Goal: Task Accomplishment & Management: Manage account settings

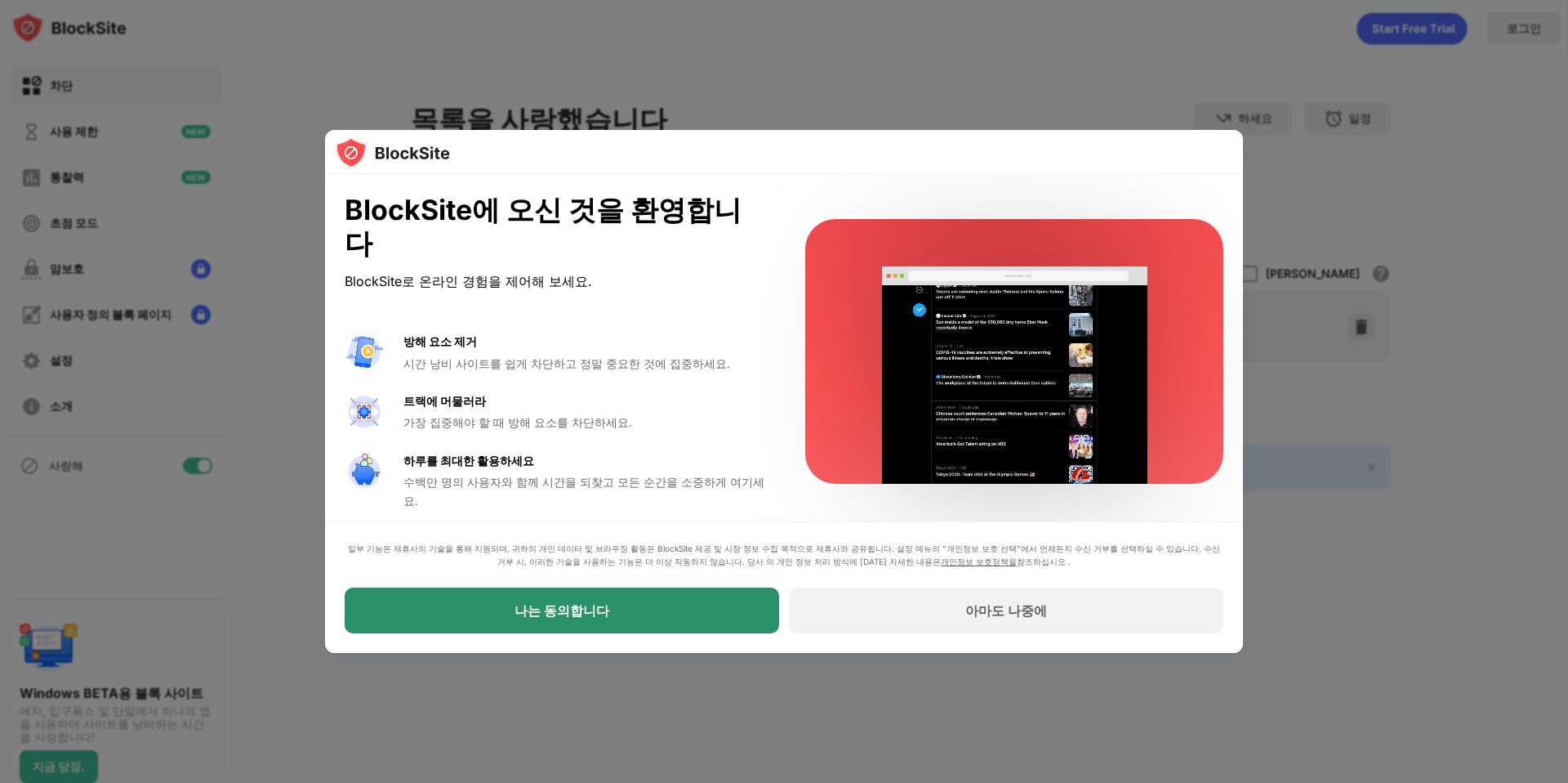
click at [620, 620] on div "나는 동의합니다" at bounding box center [562, 609] width 434 height 46
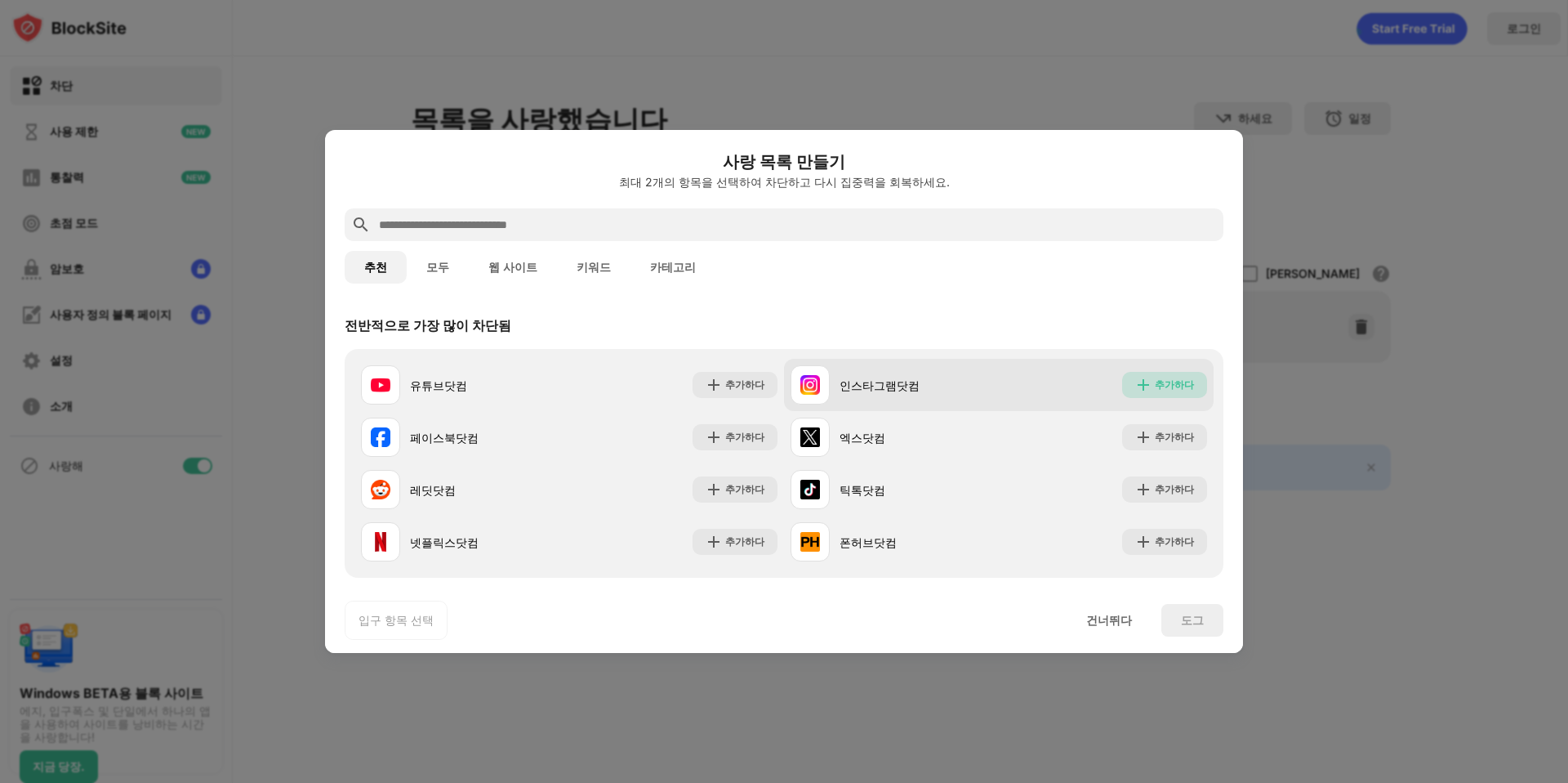
click at [1170, 384] on font "추가하다" at bounding box center [1174, 384] width 39 height 12
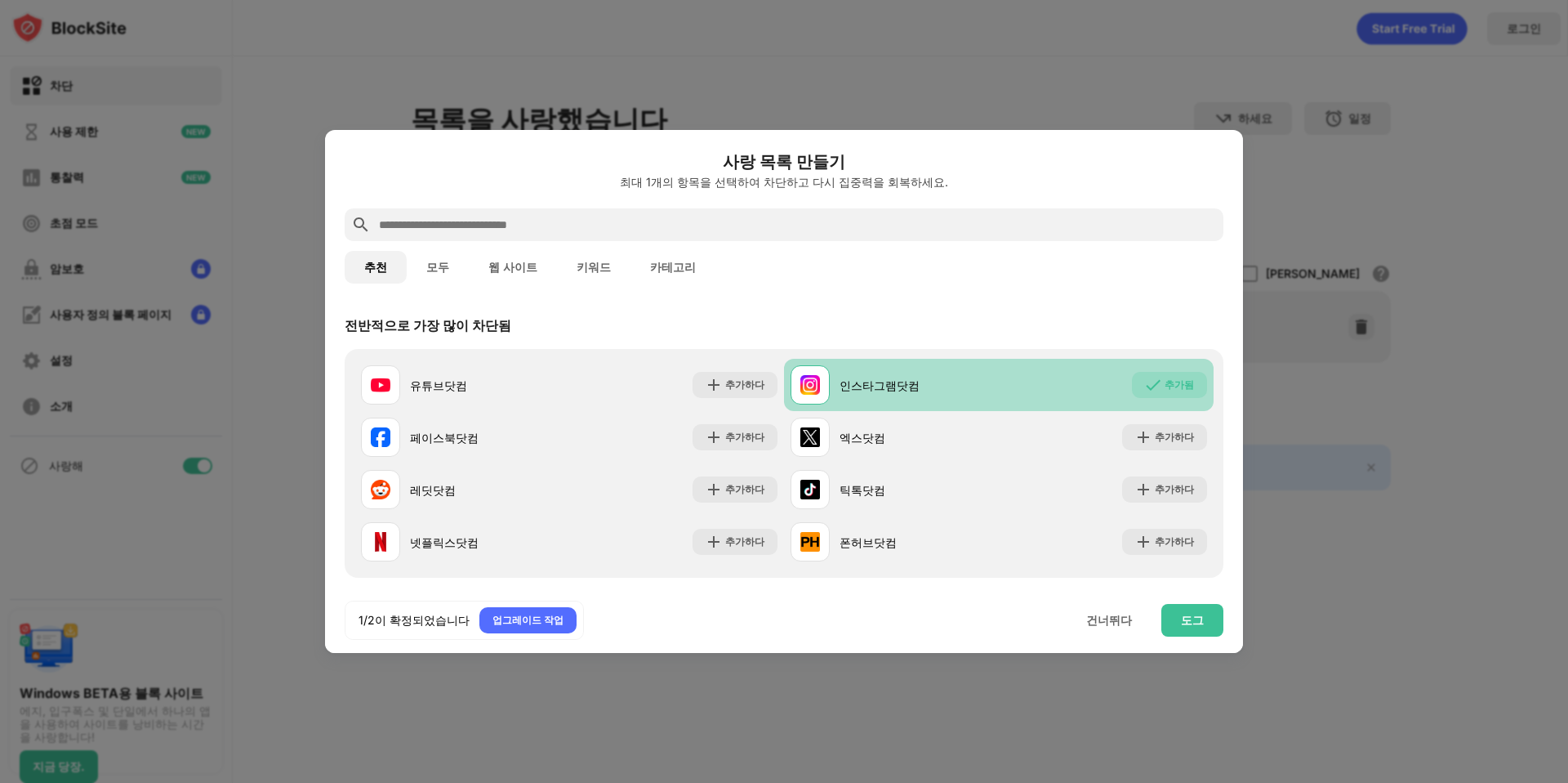
click at [435, 222] on input "text" at bounding box center [797, 224] width 839 height 20
type input "*"
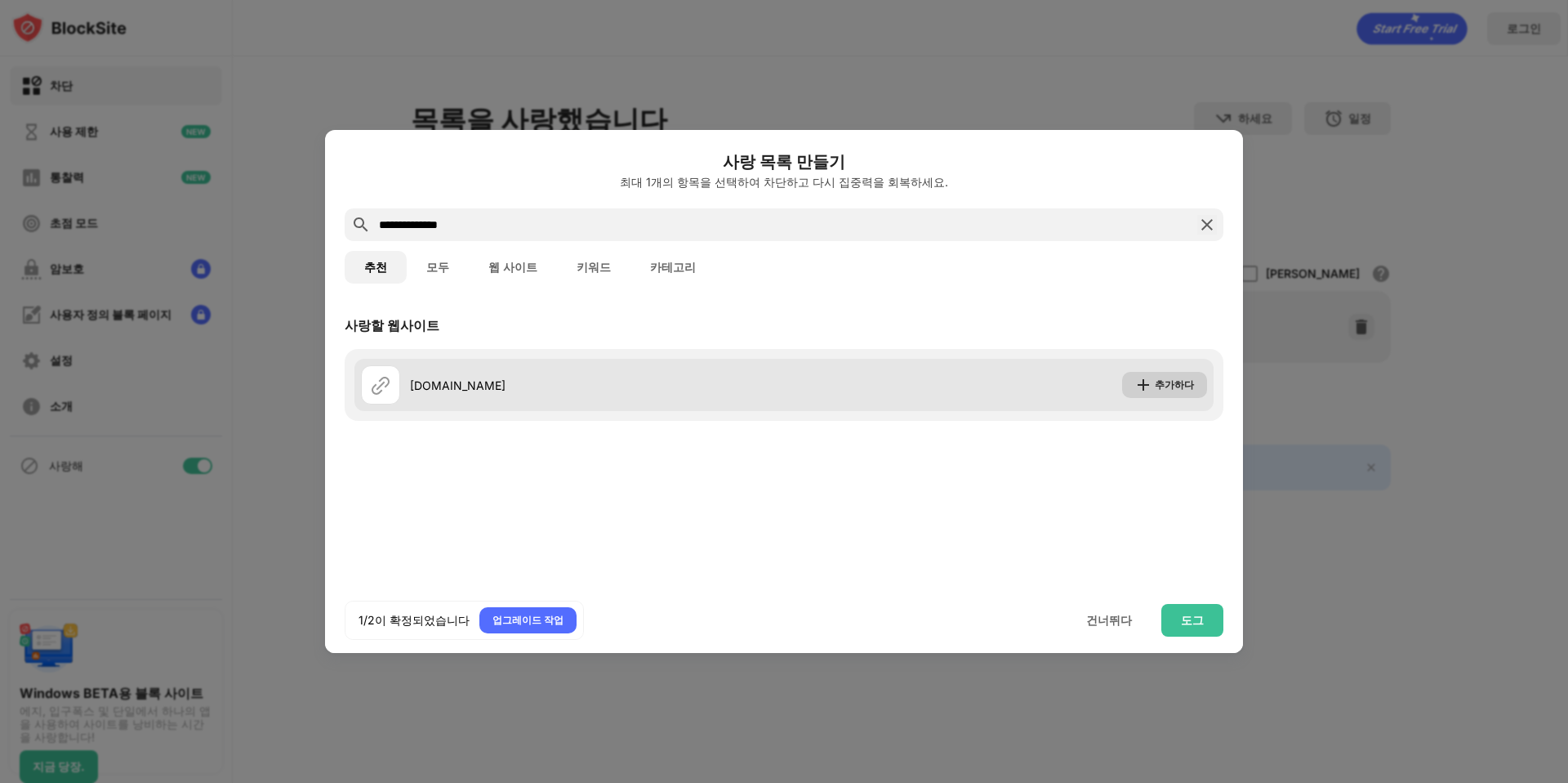
type input "**********"
click at [1175, 381] on font "추가하다" at bounding box center [1174, 384] width 39 height 12
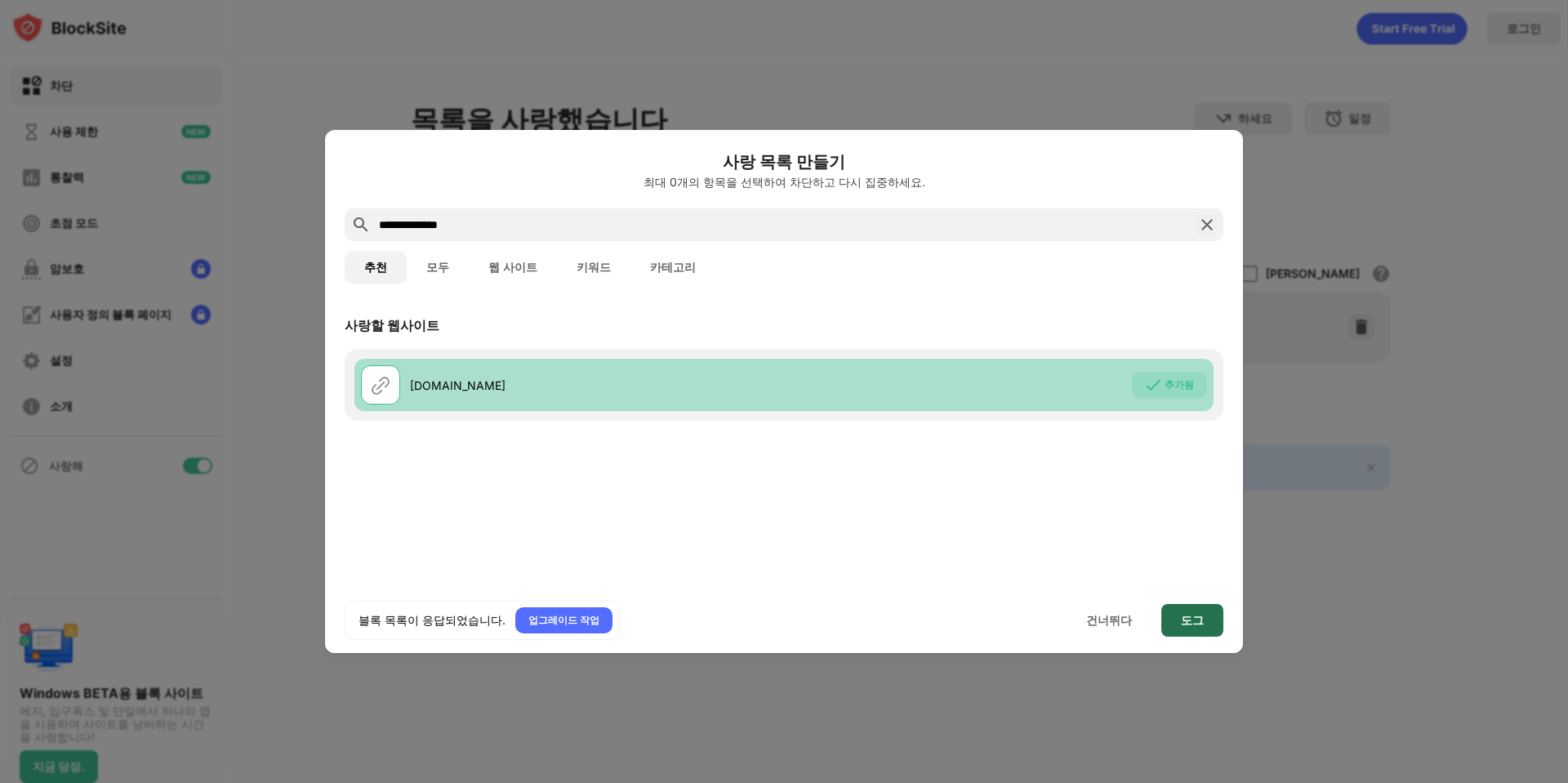
click at [1189, 621] on font "도그" at bounding box center [1192, 620] width 23 height 14
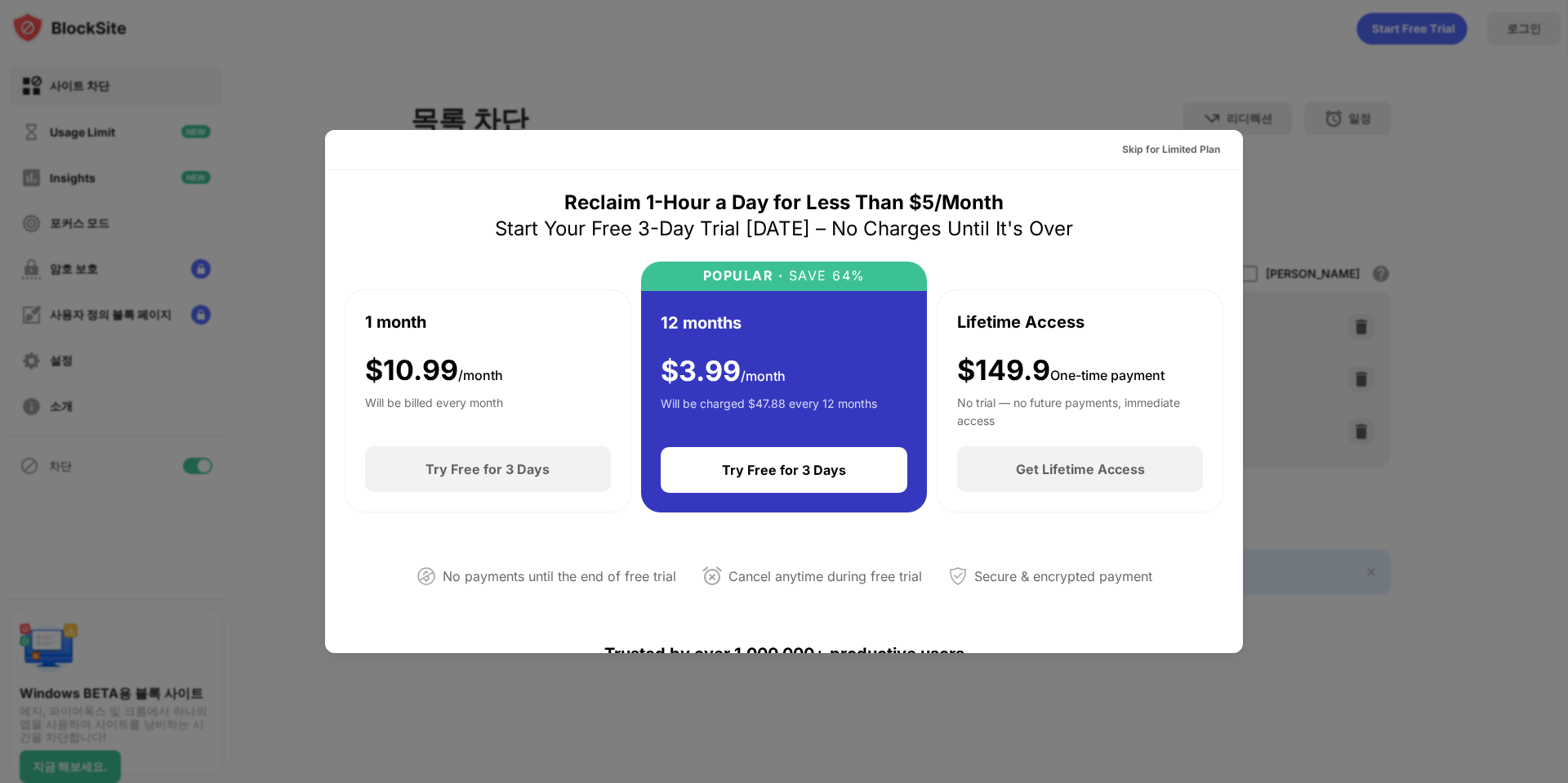
click at [1027, 152] on div "Skip for Limited Plan" at bounding box center [784, 150] width 918 height 40
click at [1129, 152] on div "Skip for Limited Plan" at bounding box center [1172, 150] width 98 height 17
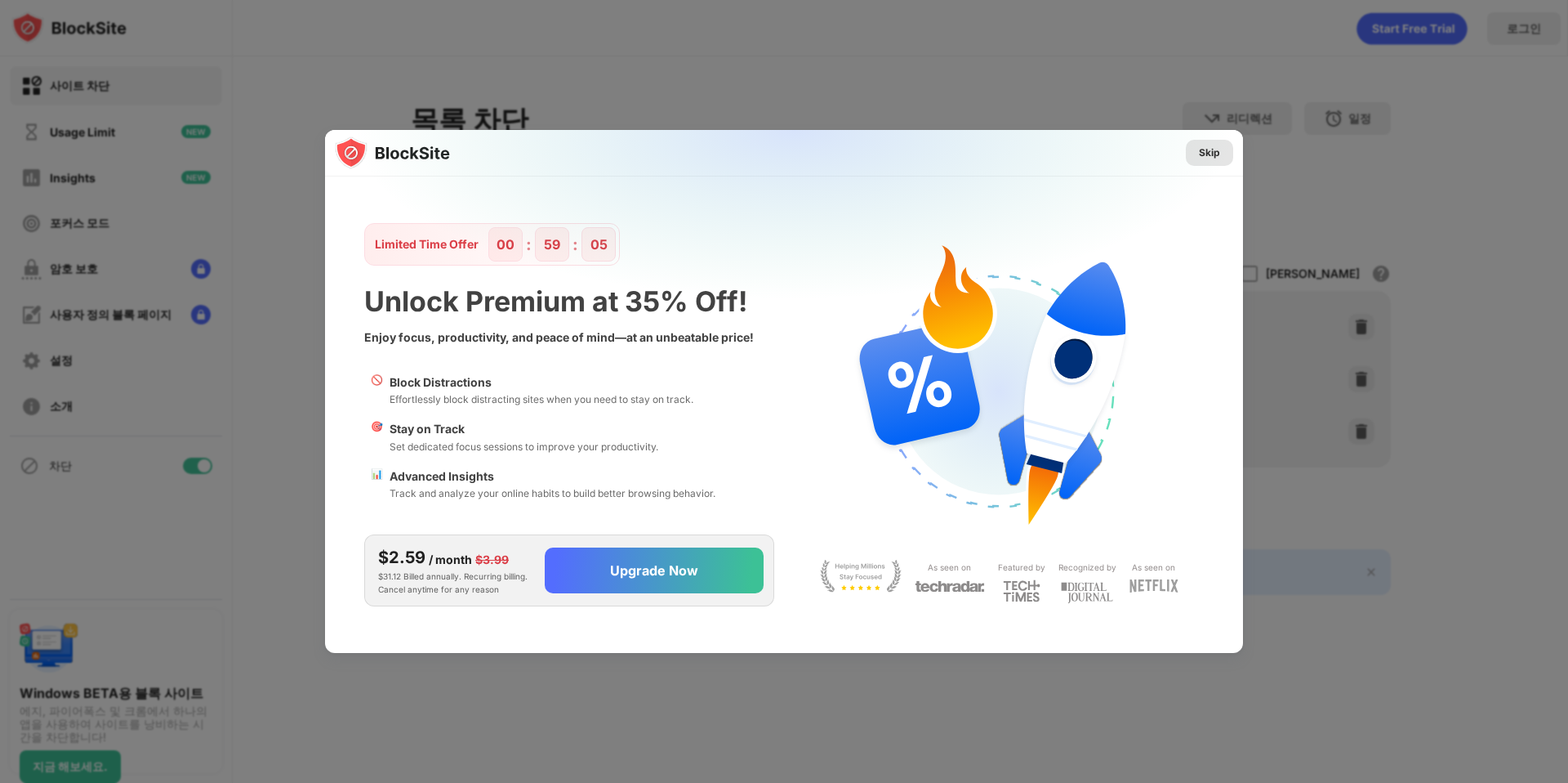
click at [1230, 144] on div "Skip" at bounding box center [1209, 152] width 47 height 26
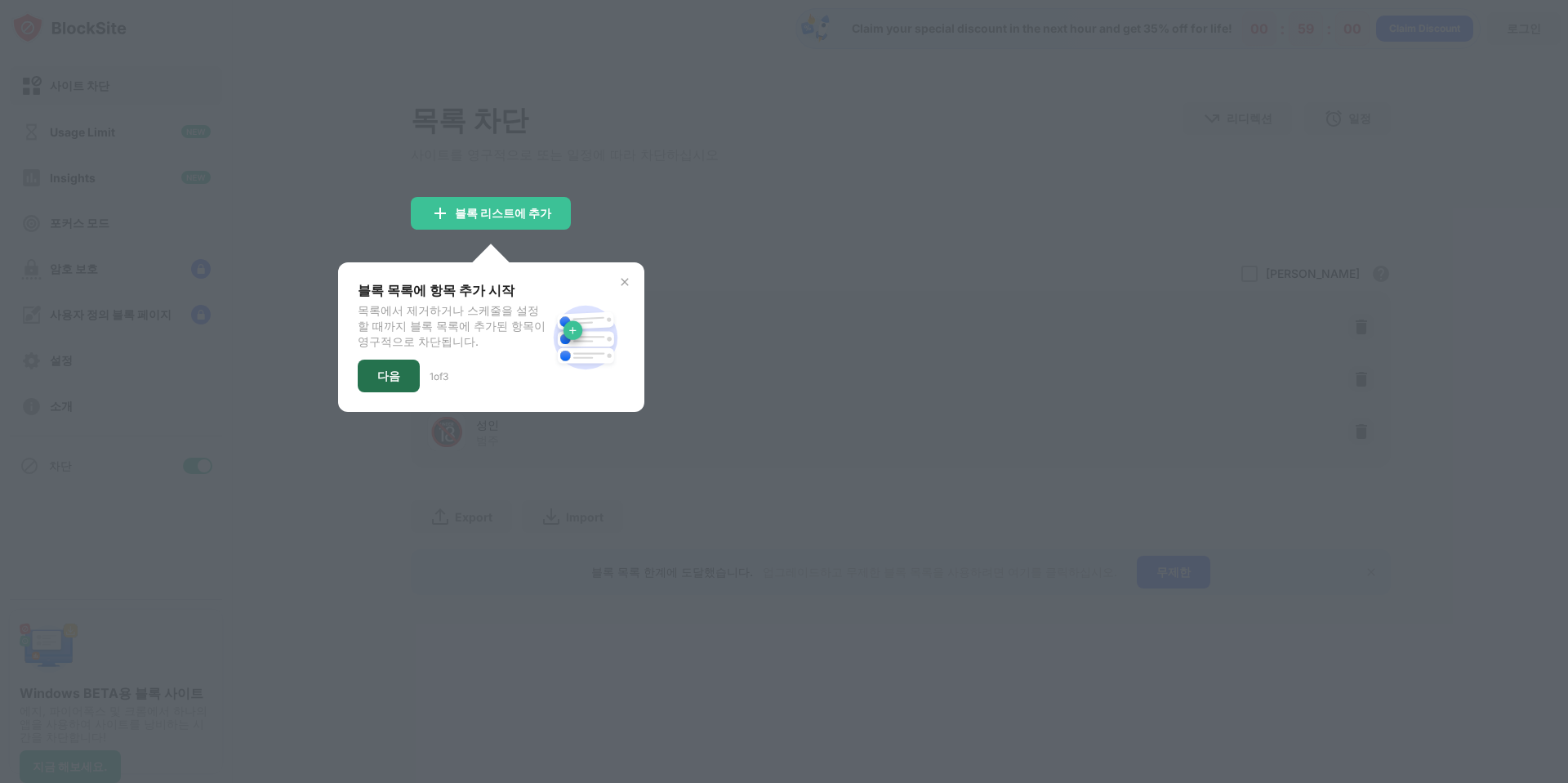
click at [381, 372] on div "다음" at bounding box center [388, 376] width 23 height 13
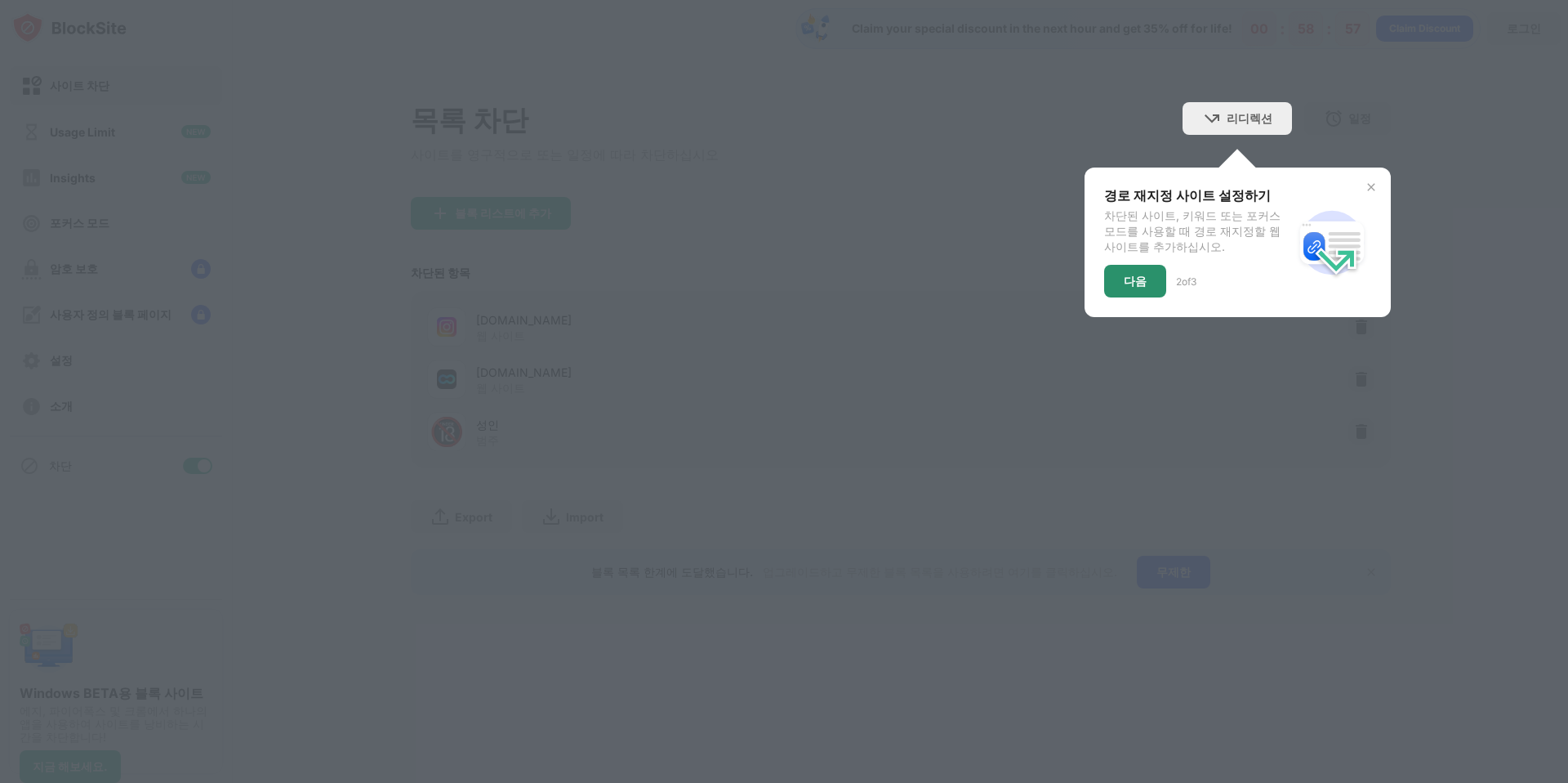
click at [1132, 279] on div "다음" at bounding box center [1134, 281] width 23 height 13
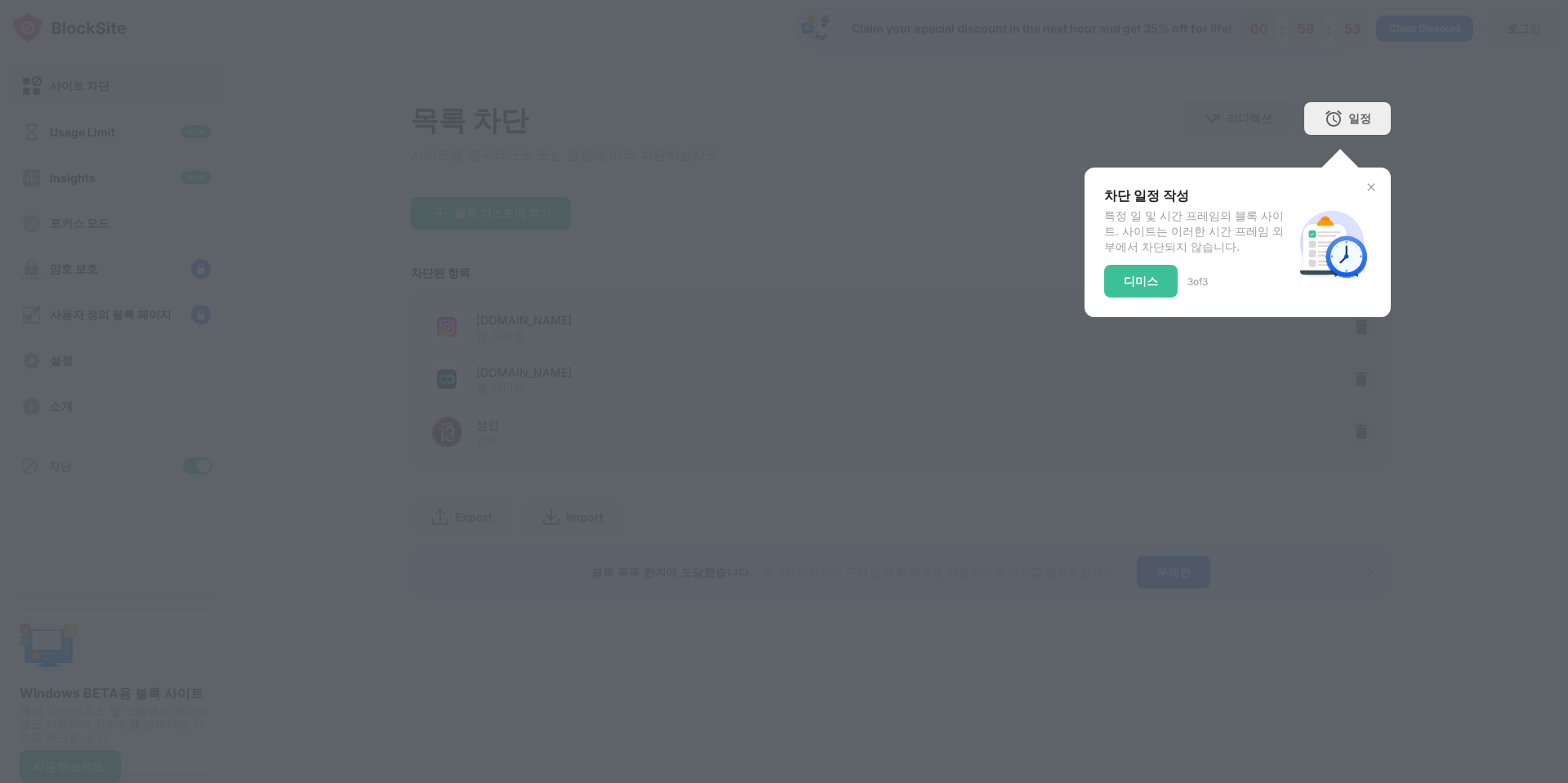
click at [1369, 187] on img at bounding box center [1371, 187] width 13 height 13
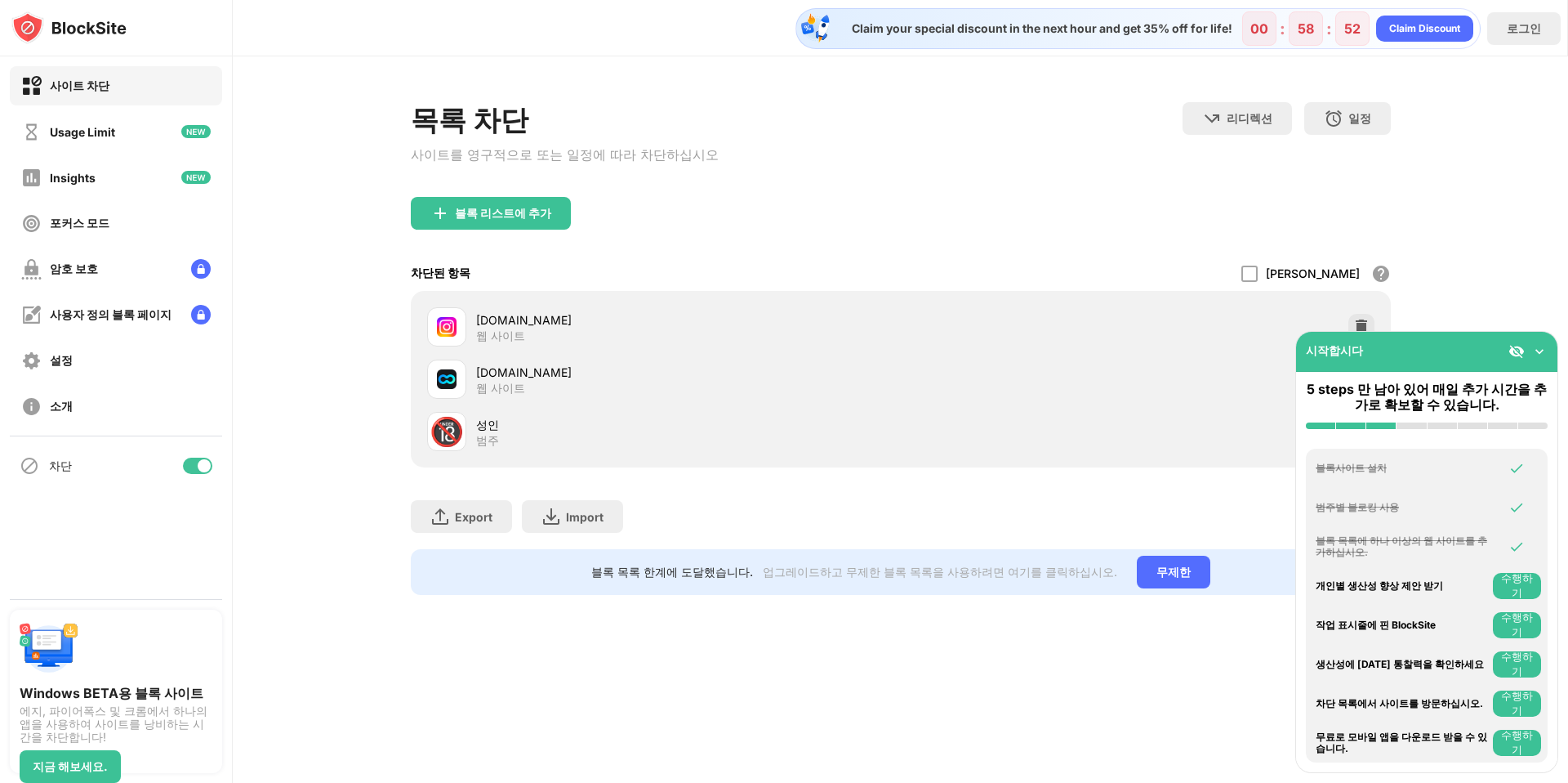
click at [1468, 241] on div "목록 차단 사이트를 영구적으로 또는 일정에 따라 차단하십시오 리디렉션 웹 사이트 리디렉션을 설정하려면 클릭하십시오 일정 블록 목록이 활성화될 …" at bounding box center [901, 348] width 1335 height 584
click at [1539, 350] on img at bounding box center [1539, 351] width 17 height 17
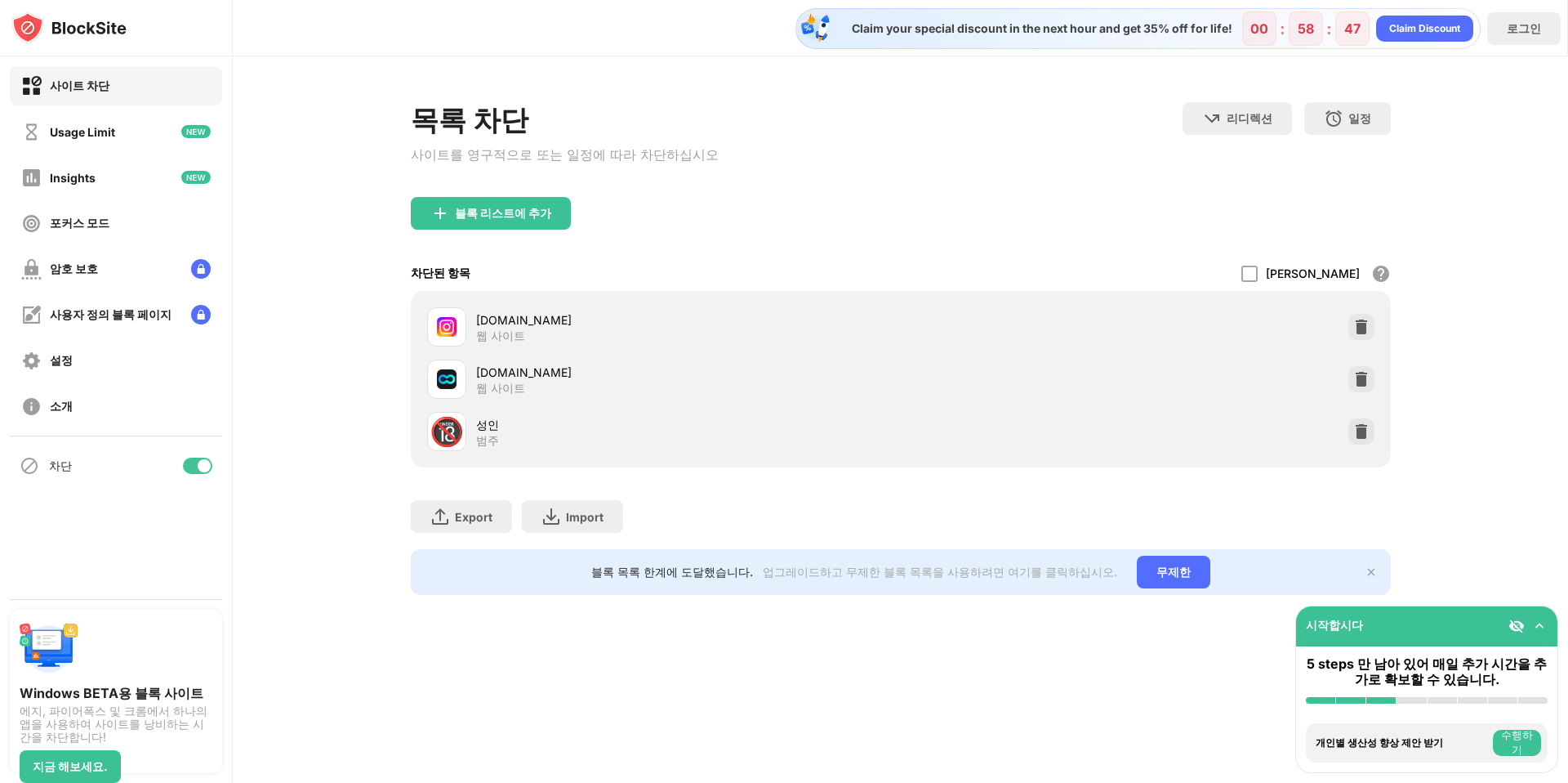
click at [1491, 336] on div "목록 차단 사이트를 영구적으로 또는 일정에 따라 차단하십시오 리디렉션 웹 사이트 리디렉션을 설정하려면 클릭하십시오 일정 블록 목록이 활성화될 …" at bounding box center [901, 348] width 1335 height 584
click at [914, 183] on div "목록 차단 사이트를 영구적으로 또는 일정에 따라 차단하십시오 리디렉션 웹 사이트 리디렉션을 설정하려면 클릭하십시오 일정 블록 목록이 활성화될 …" at bounding box center [901, 150] width 980 height 95
click at [818, 228] on div "블록 리스트에 추가" at bounding box center [901, 226] width 980 height 59
click at [1365, 424] on img at bounding box center [1362, 432] width 17 height 17
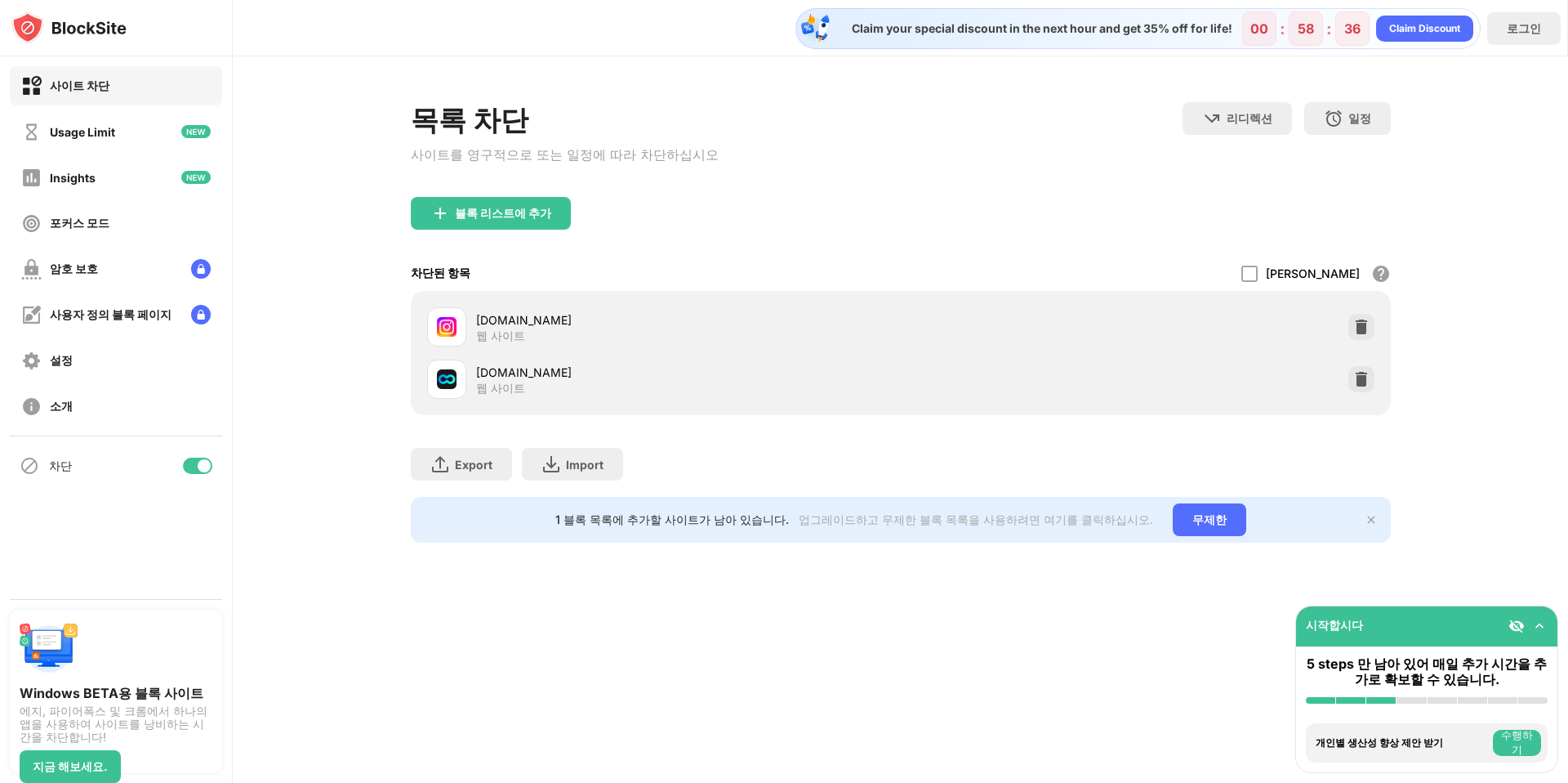
click at [793, 458] on div "Export 파일 내보내기 (웹 사이트 항목에만 해당) Import 파일 가져오기 (웹 사이트 항목에만 해당)" at bounding box center [901, 456] width 980 height 82
click at [631, 255] on div "차단된 항목 허용 모드 화이트리스트의 모든 웹 사이트를 제외한 모든 웹 사이트를 차단합니다. 화이트리스트 모드는 URL 에서만 작동하며 범주 …" at bounding box center [901, 273] width 980 height 35
click at [109, 134] on div "Usage Limit" at bounding box center [83, 132] width 65 height 14
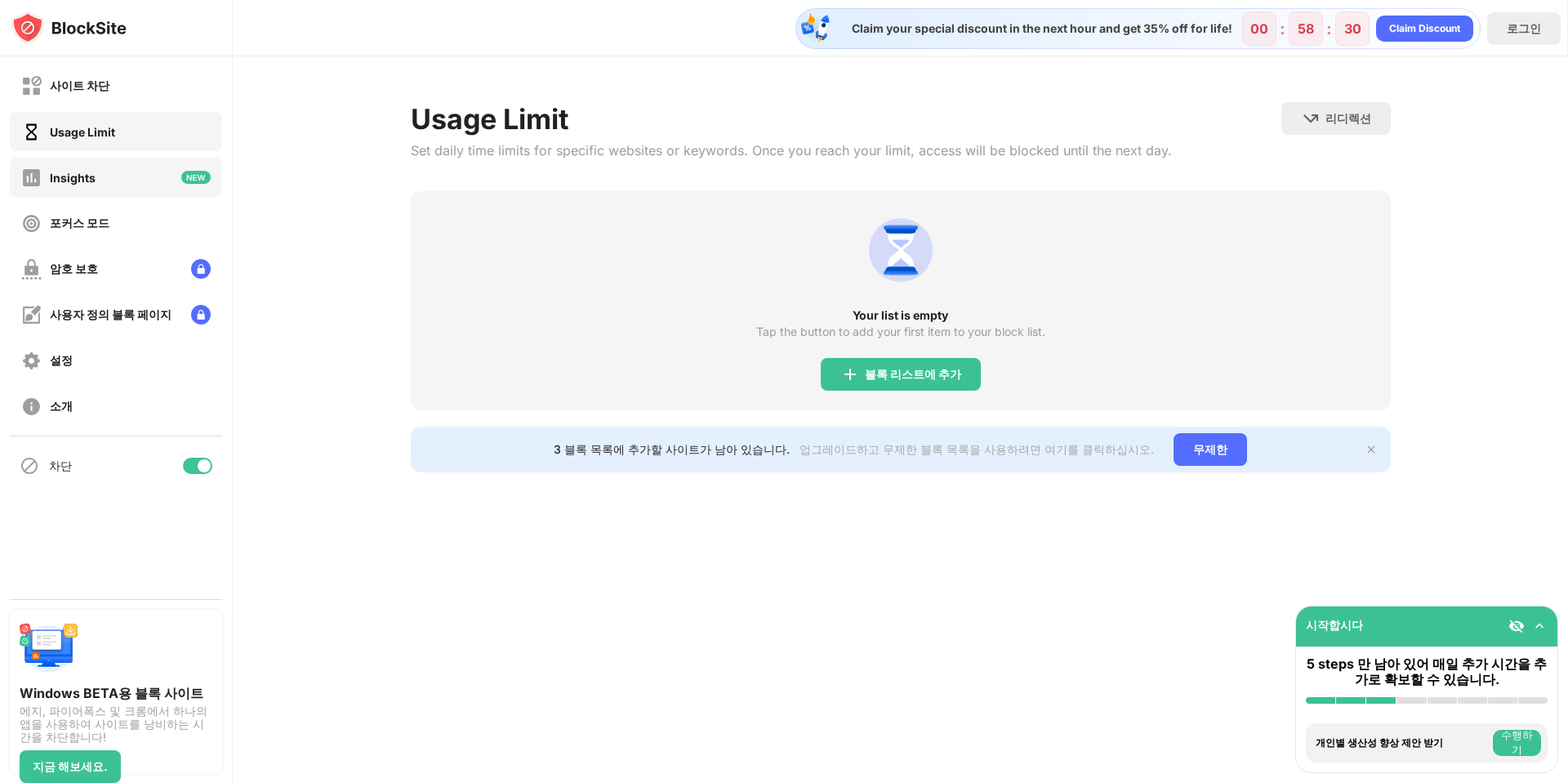
click at [119, 176] on div "Insights" at bounding box center [116, 177] width 213 height 39
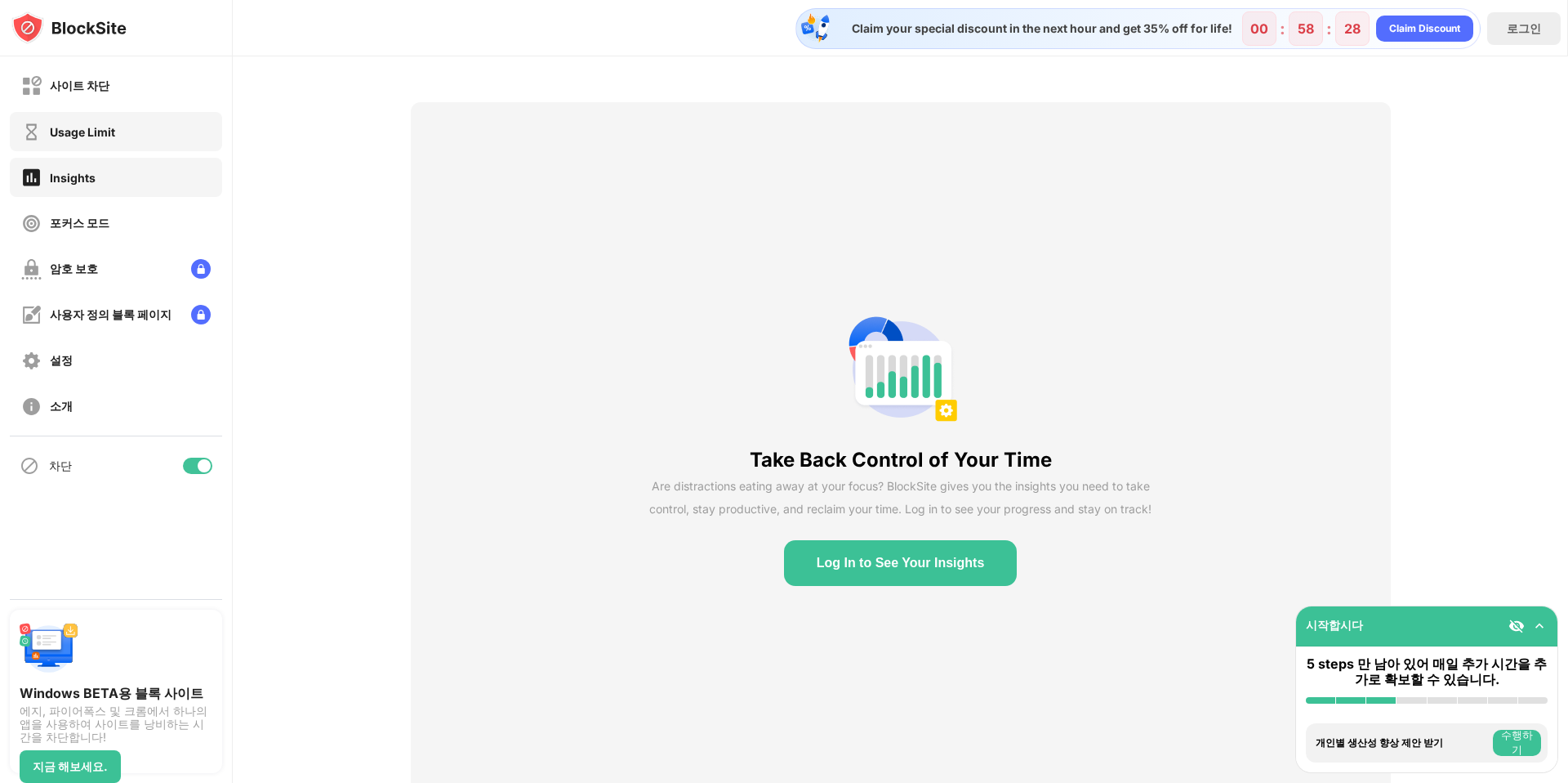
click at [127, 102] on div "사이트 차단" at bounding box center [116, 85] width 213 height 39
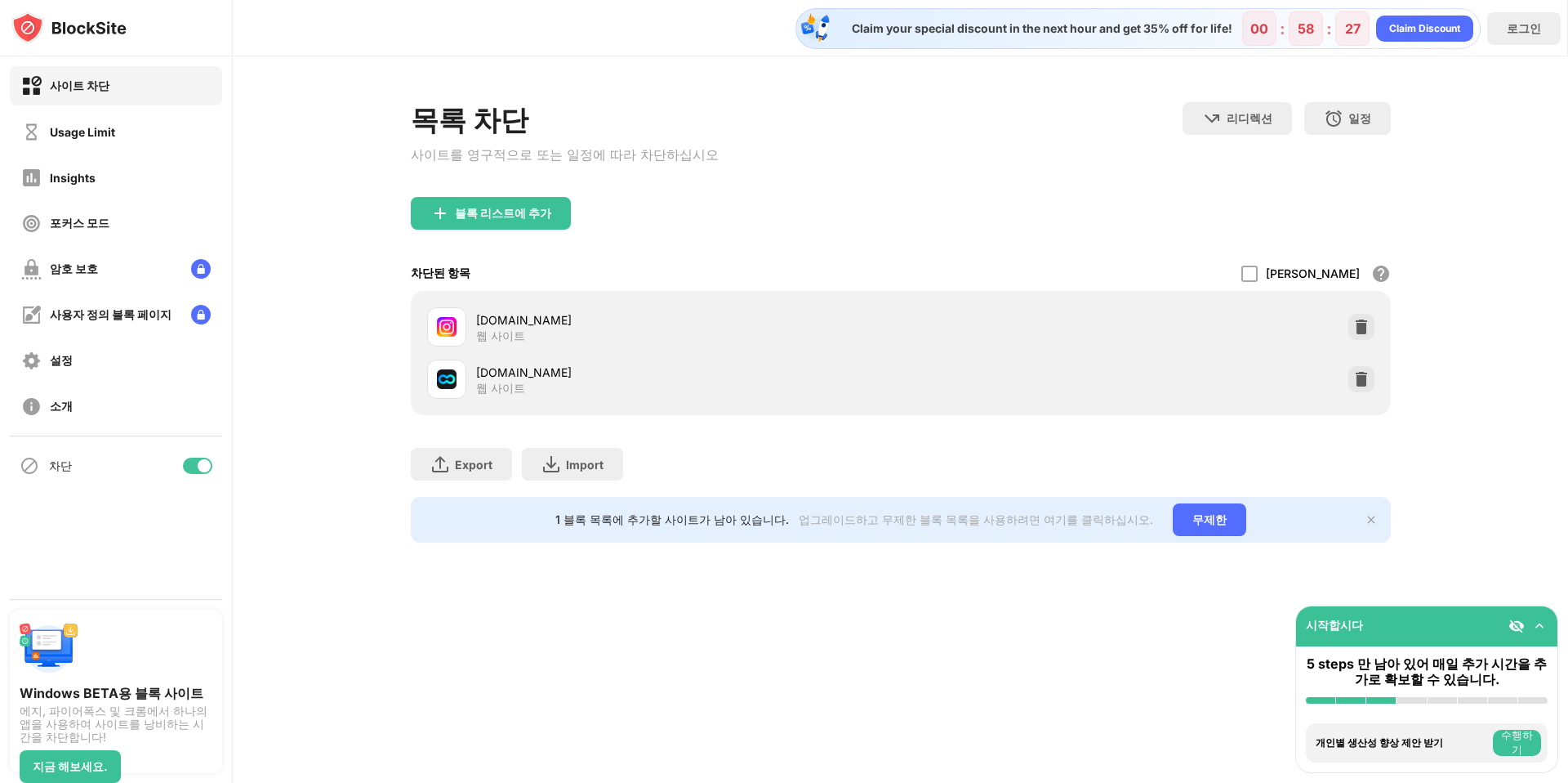
click at [309, 168] on div "목록 차단 사이트를 영구적으로 또는 일정에 따라 차단하십시오 리디렉션 웹 사이트 리디렉션을 설정하려면 클릭하십시오 일정 블록 목록이 활성화될 …" at bounding box center [901, 322] width 1335 height 532
click at [725, 231] on div "블록 리스트에 추가" at bounding box center [901, 226] width 980 height 59
click at [1364, 319] on img at bounding box center [1362, 327] width 17 height 17
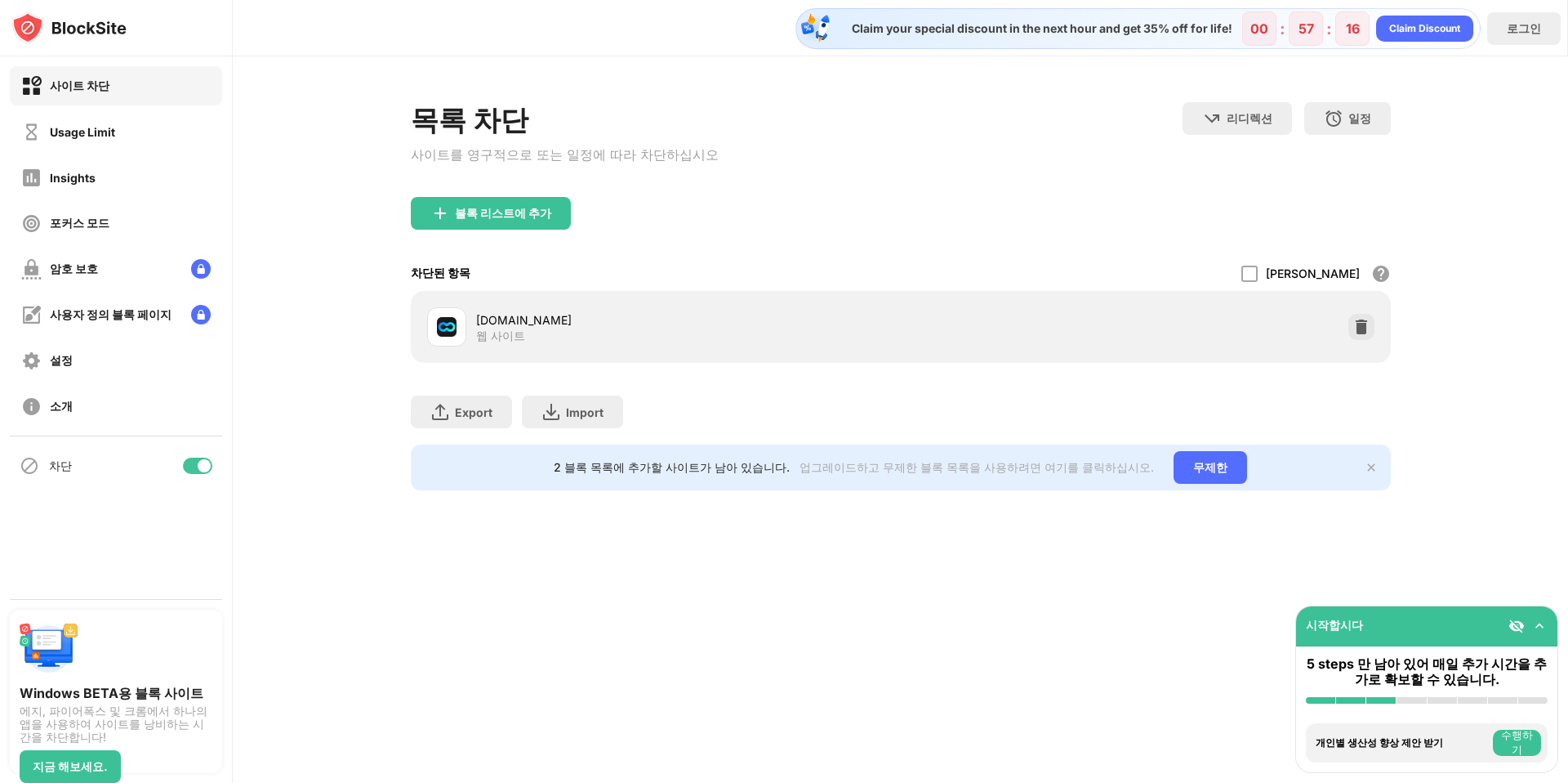
click at [1445, 135] on div "목록 차단 사이트를 영구적으로 또는 일정에 따라 차단하십시오 리디렉션 웹 사이트 리디렉션을 설정하려면 클릭하십시오 일정 블록 목록이 활성화될 …" at bounding box center [901, 296] width 1335 height 479
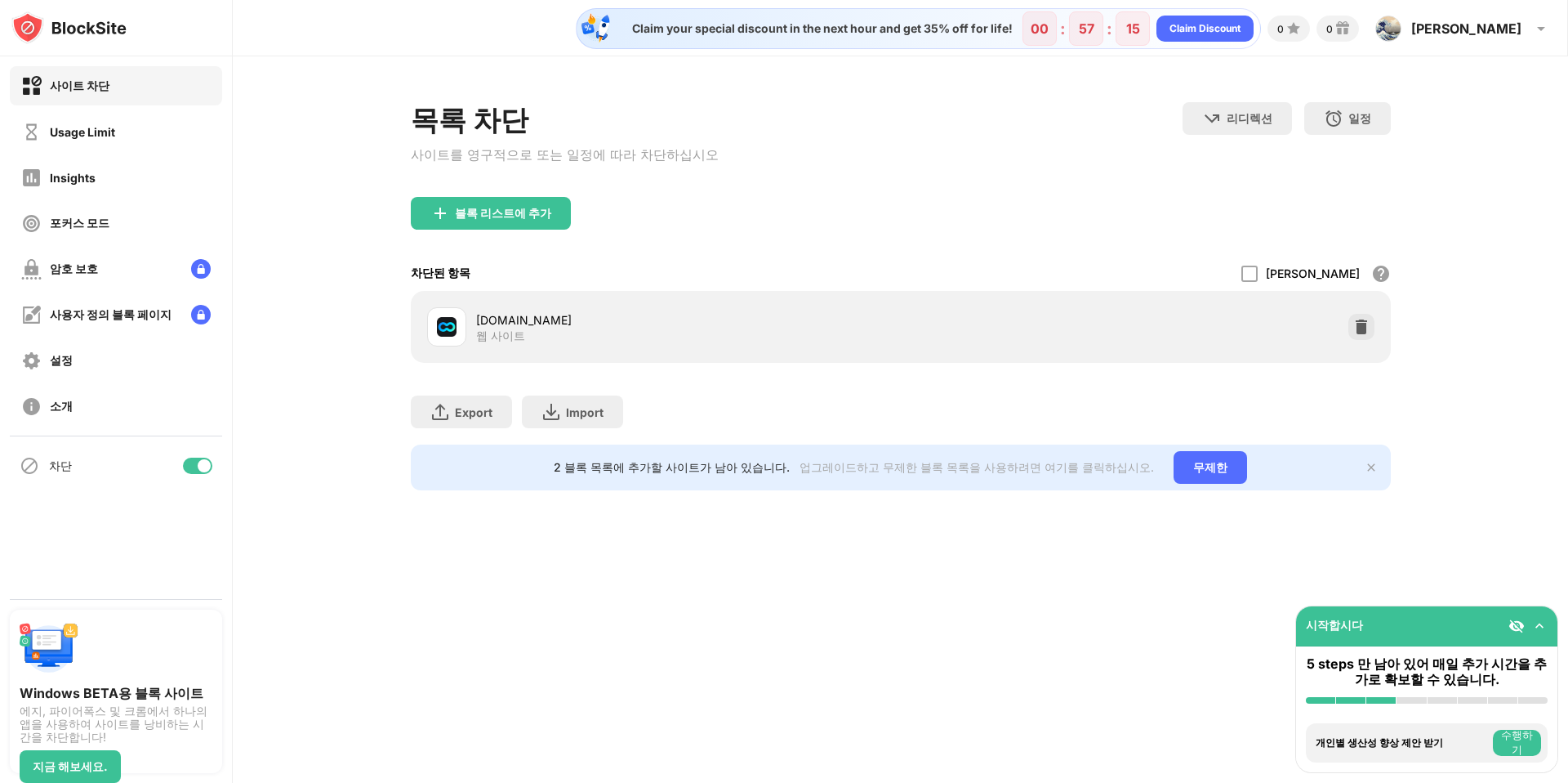
click at [1405, 195] on div "목록 차단 사이트를 영구적으로 또는 일정에 따라 차단하십시오 리디렉션 웹 사이트 리디렉션을 설정하려면 클릭하십시오 일정 블록 목록이 활성화될 …" at bounding box center [901, 296] width 1335 height 479
